Goal: Task Accomplishment & Management: Manage account settings

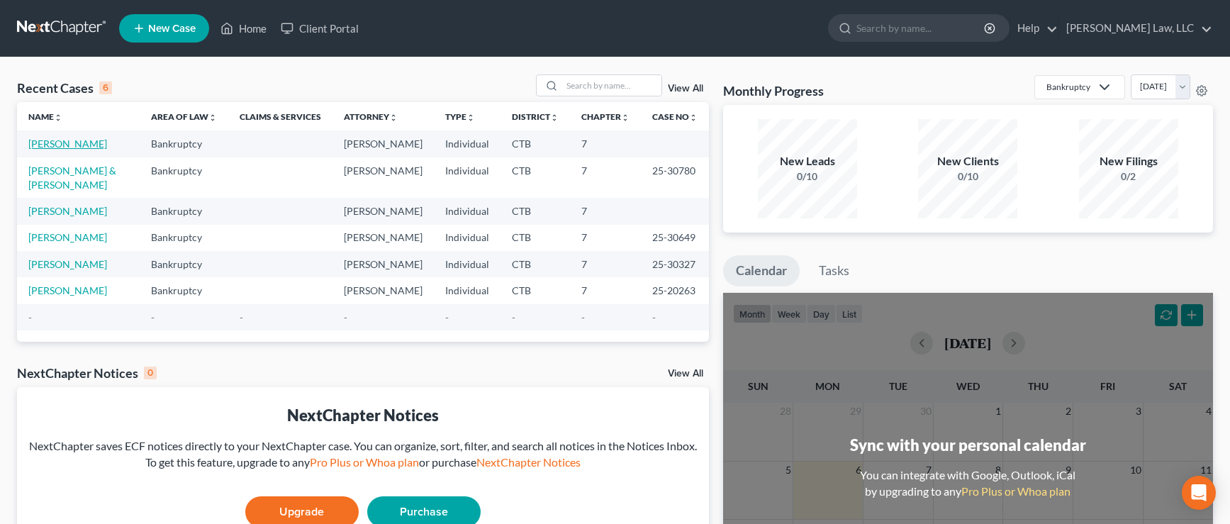
drag, startPoint x: 0, startPoint y: 0, endPoint x: 46, endPoint y: 148, distance: 154.5
click at [46, 148] on link "[PERSON_NAME]" at bounding box center [67, 144] width 79 height 12
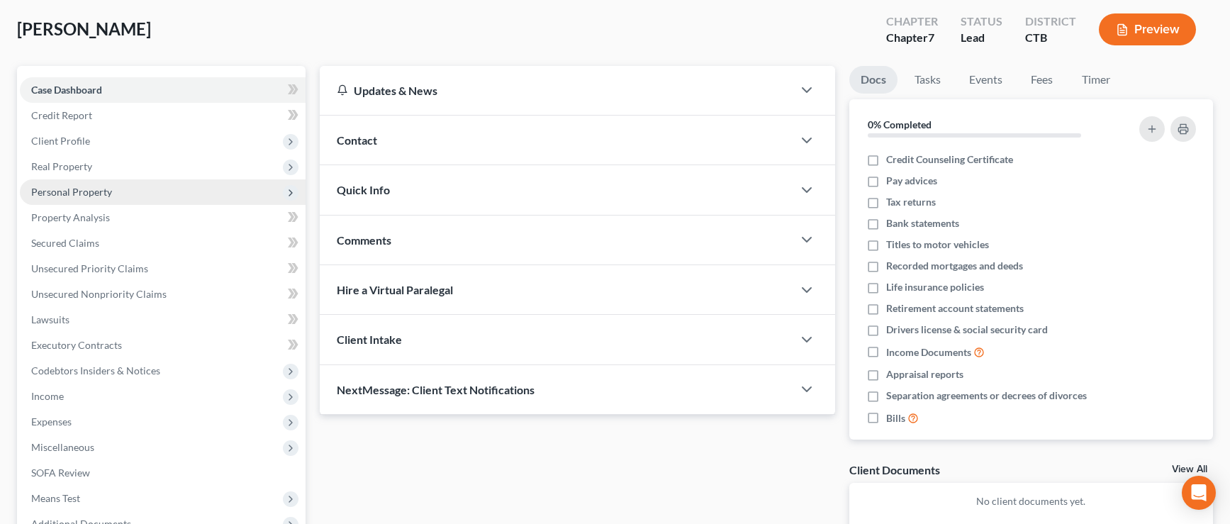
scroll to position [71, 0]
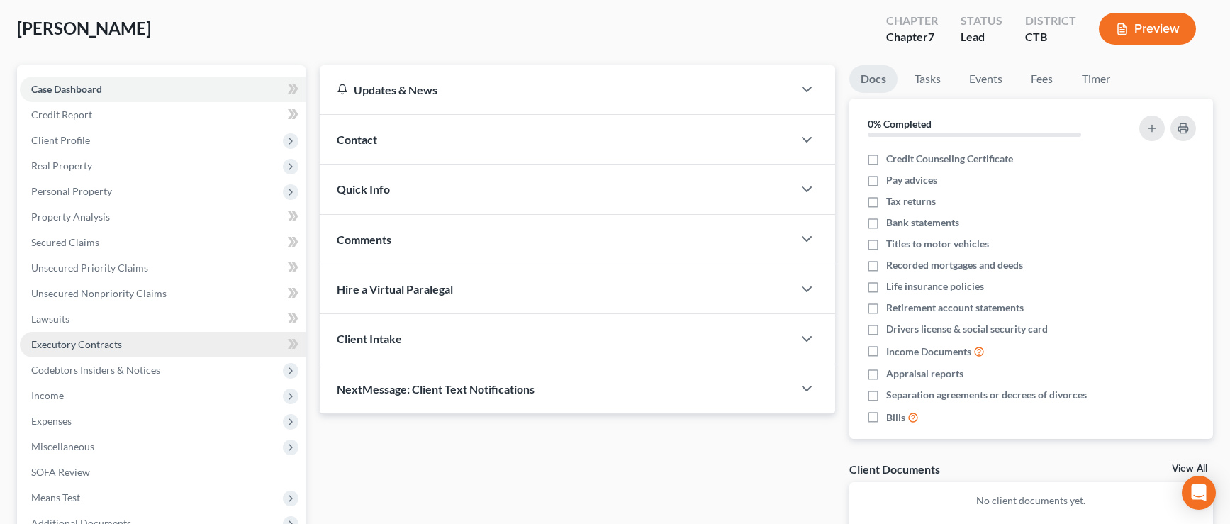
click at [102, 343] on span "Executory Contracts" at bounding box center [76, 344] width 91 height 12
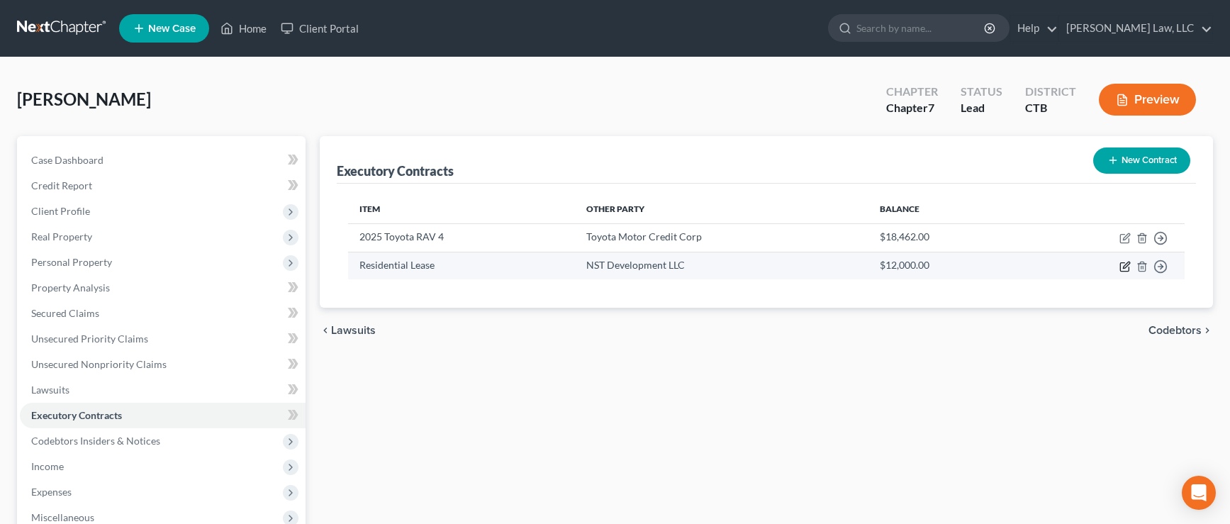
click at [1123, 268] on icon "button" at bounding box center [1125, 266] width 11 height 11
select select "3"
select select "6"
select select "3"
select select "0"
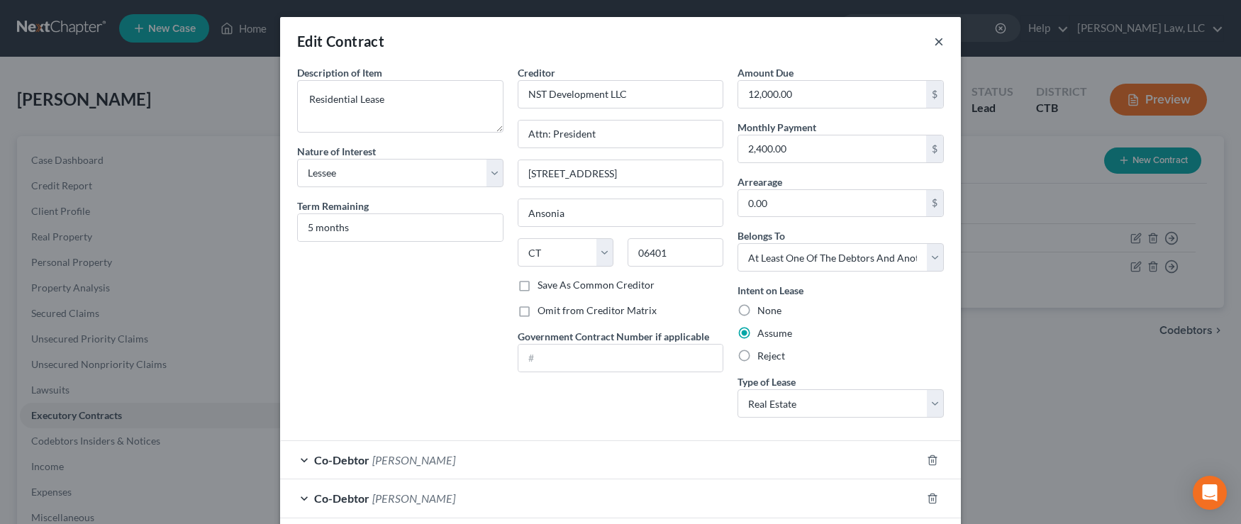
click at [934, 41] on button "×" at bounding box center [939, 41] width 10 height 17
